Goal: Information Seeking & Learning: Learn about a topic

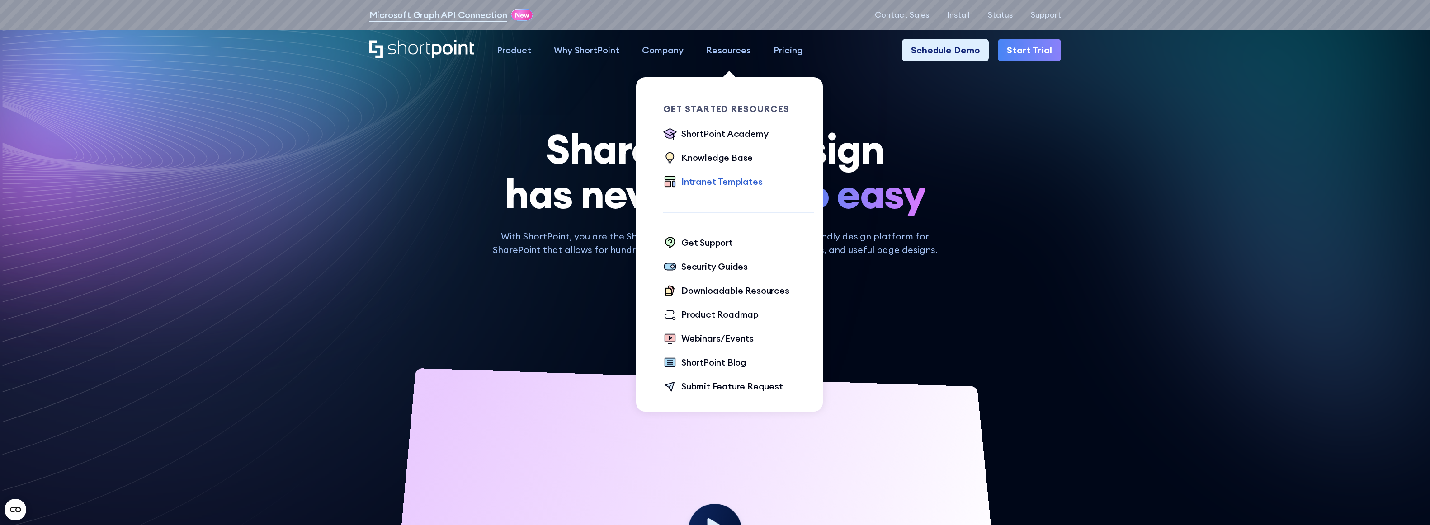
click at [699, 180] on div "Intranet Templates" at bounding box center [721, 182] width 81 height 14
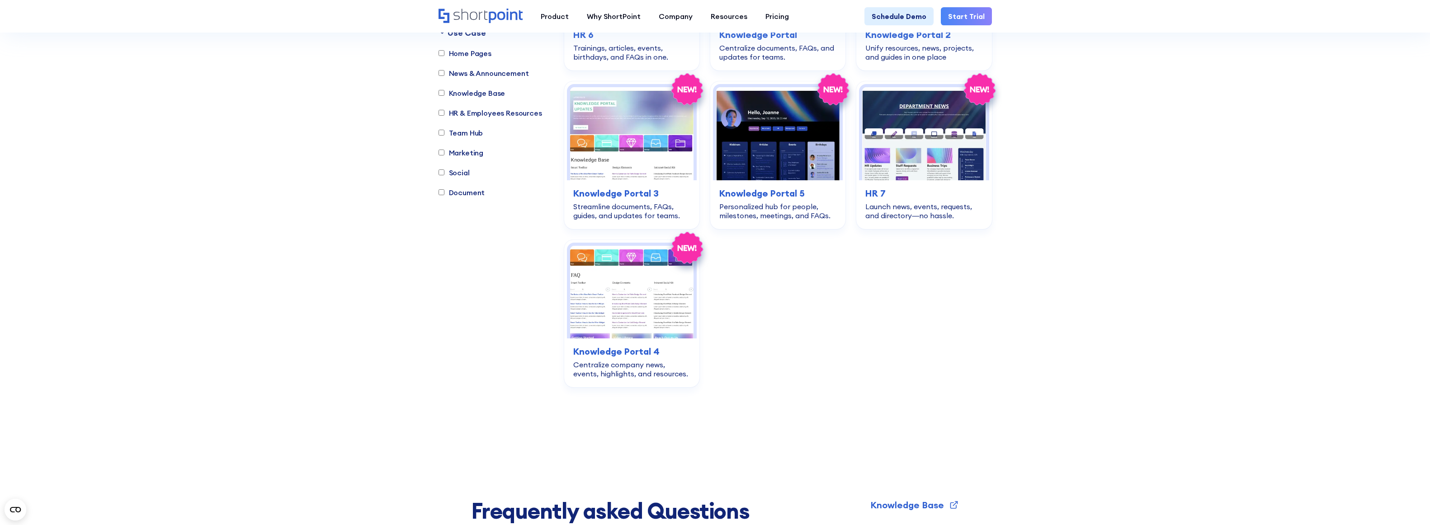
scroll to position [2221, 0]
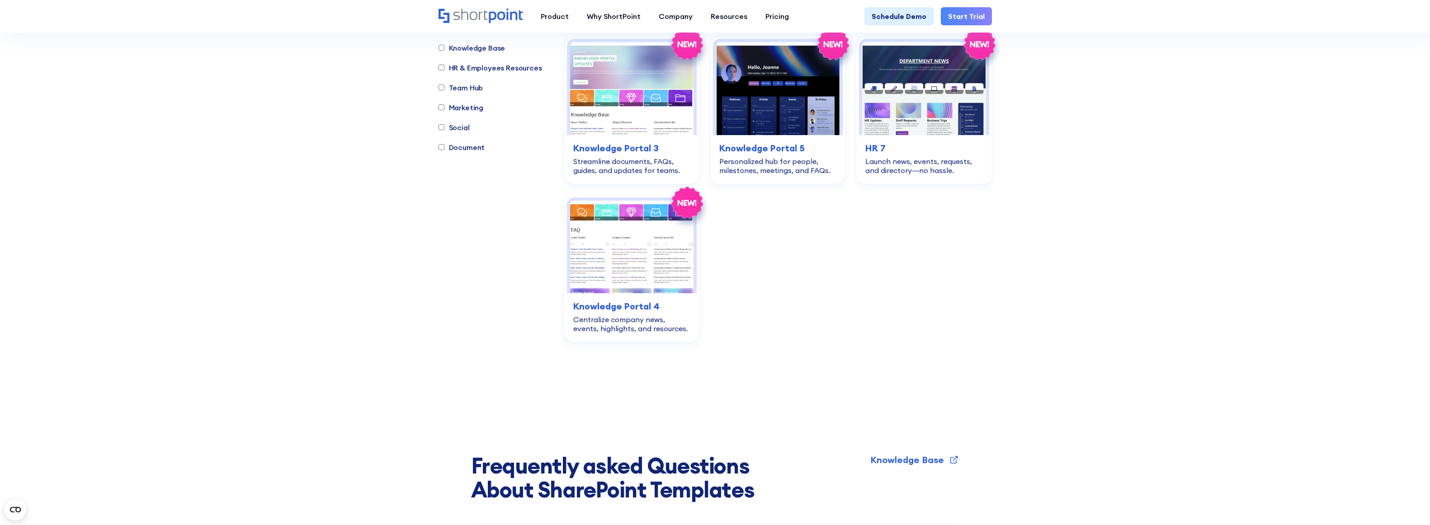
click at [612, 231] on img at bounding box center [631, 247] width 123 height 93
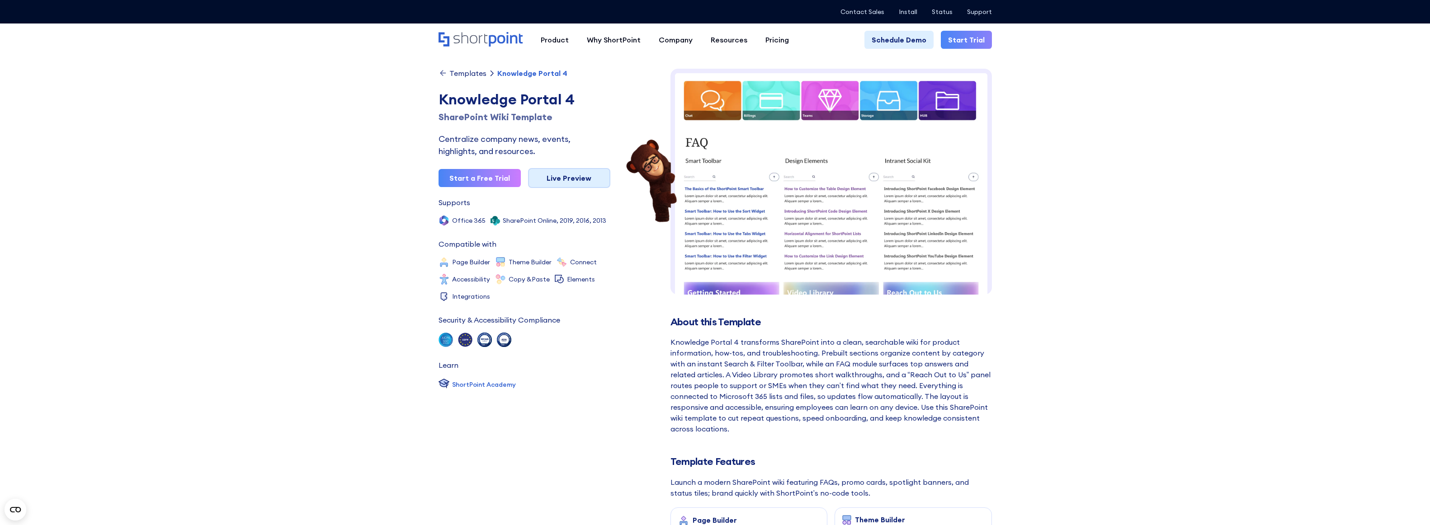
click at [563, 179] on link "Live Preview" at bounding box center [569, 178] width 82 height 20
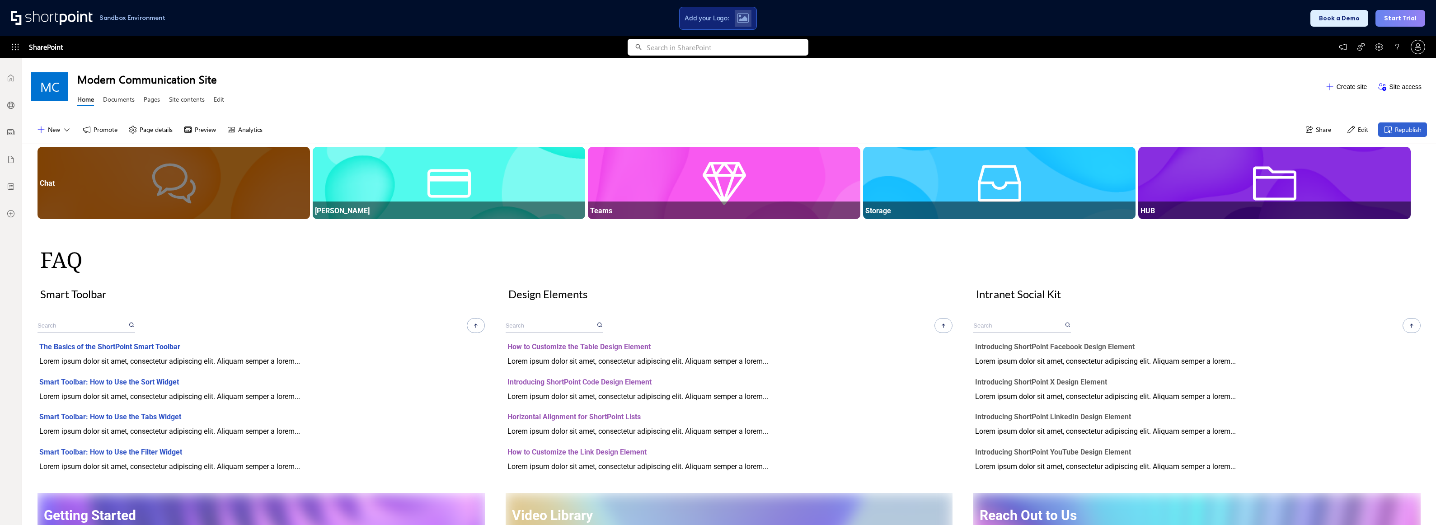
click at [185, 185] on div "Chat" at bounding box center [174, 183] width 268 height 9
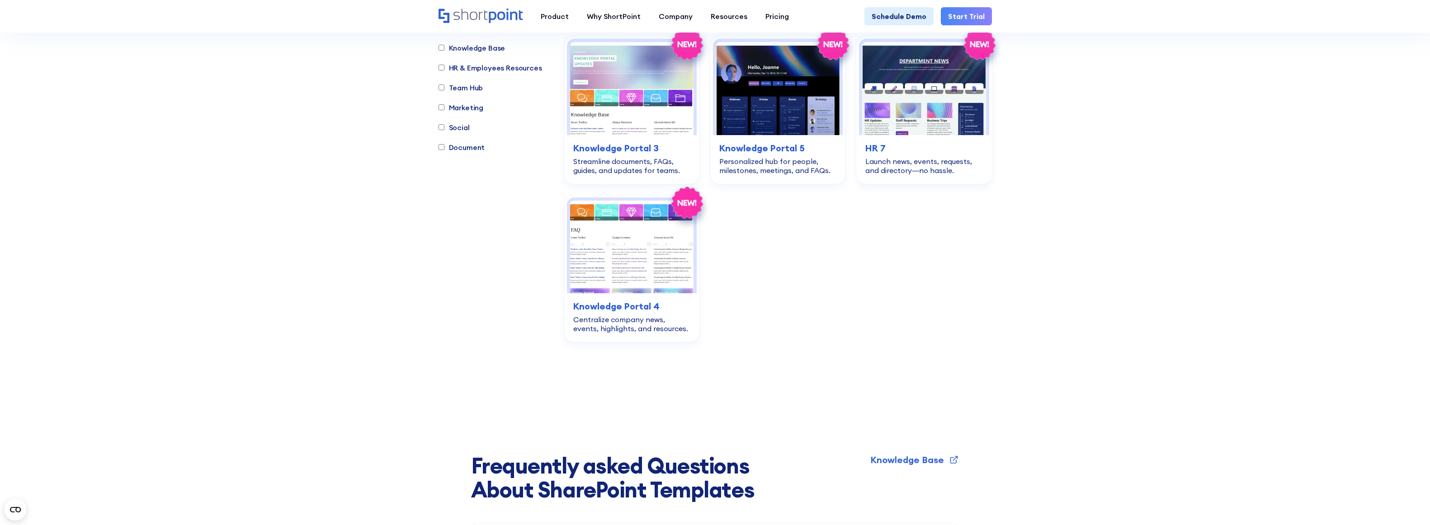
scroll to position [2085, 0]
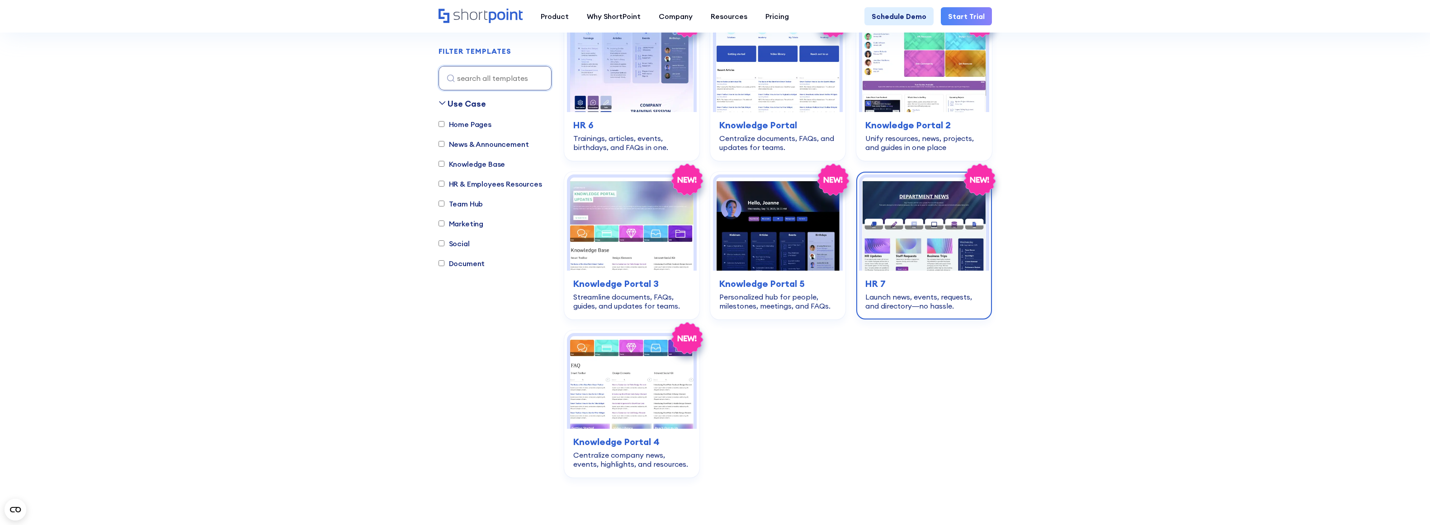
click at [923, 201] on img at bounding box center [923, 224] width 123 height 93
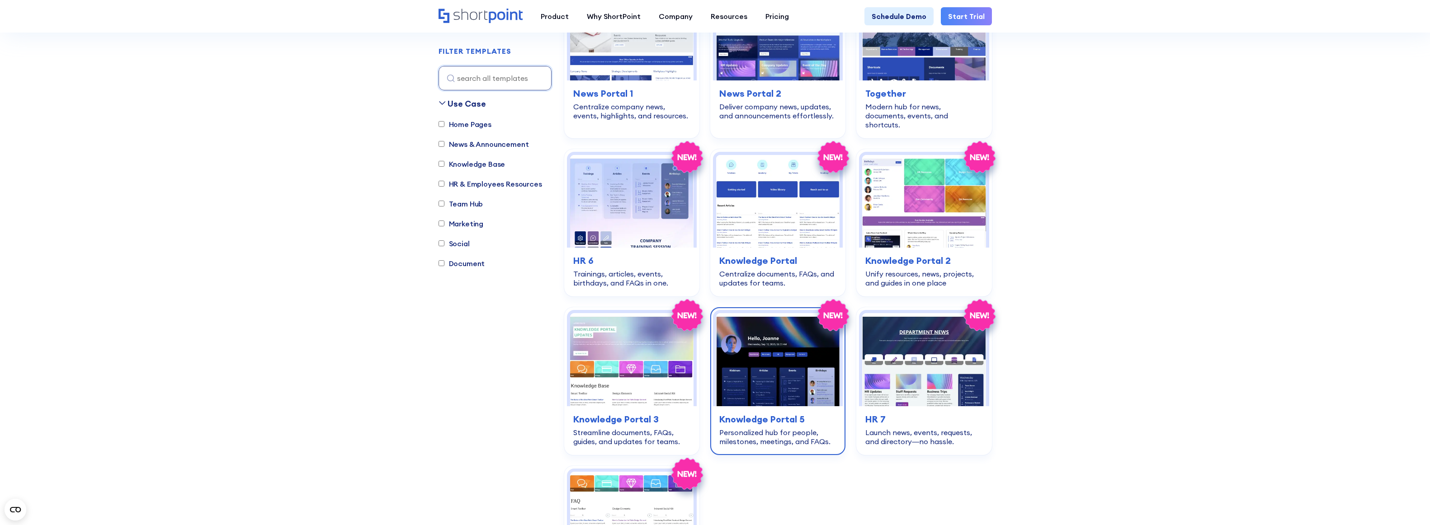
scroll to position [1859, 0]
